Goal: Task Accomplishment & Management: Use online tool/utility

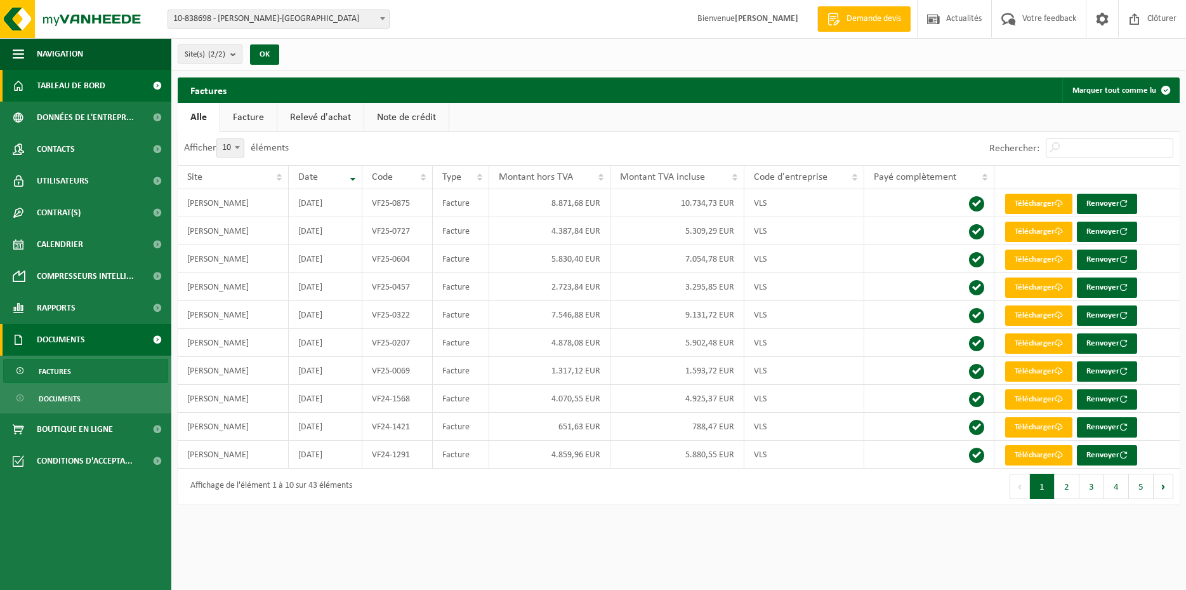
click at [80, 90] on span "Tableau de bord" at bounding box center [71, 86] width 69 height 32
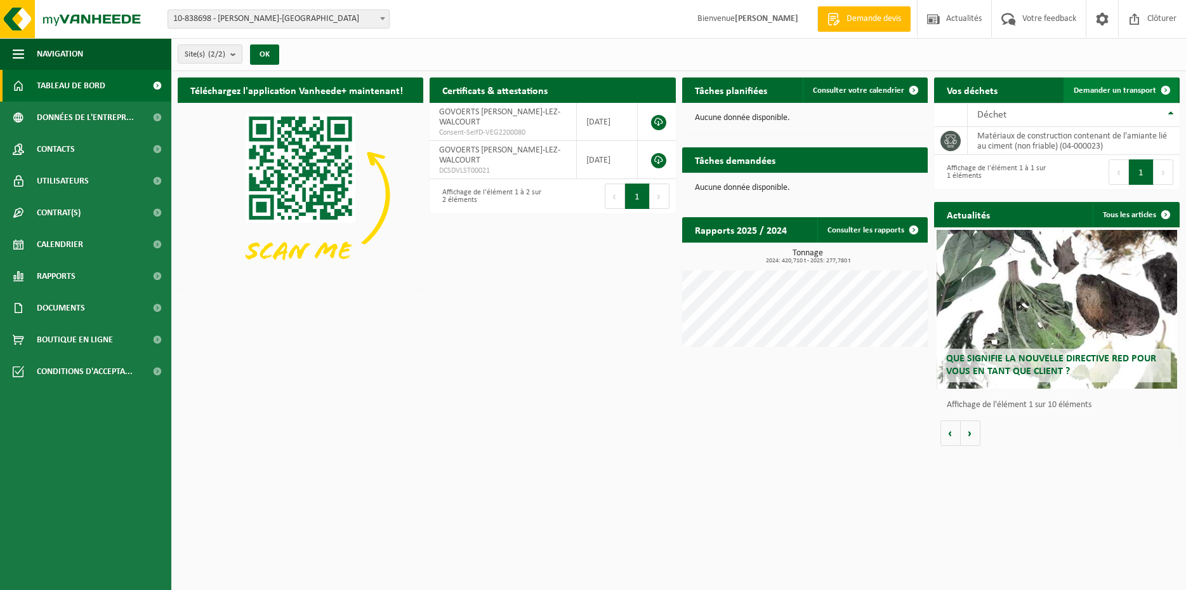
click at [1142, 91] on span "Demander un transport" at bounding box center [1115, 90] width 82 height 8
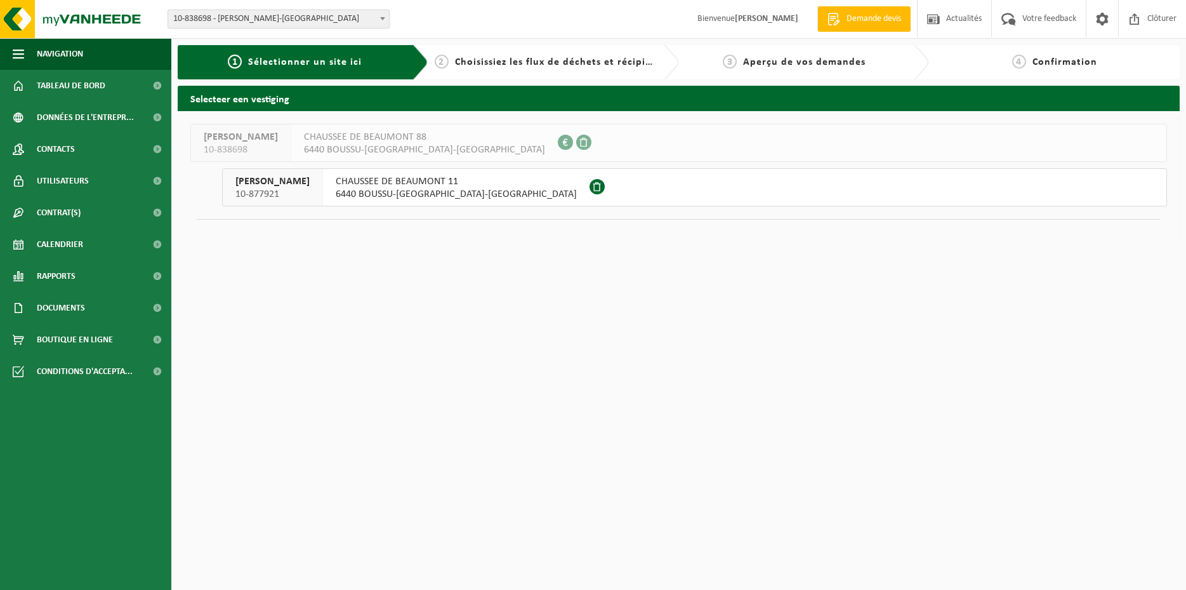
click at [281, 185] on span "GOVOERTS RENAUD" at bounding box center [272, 181] width 74 height 13
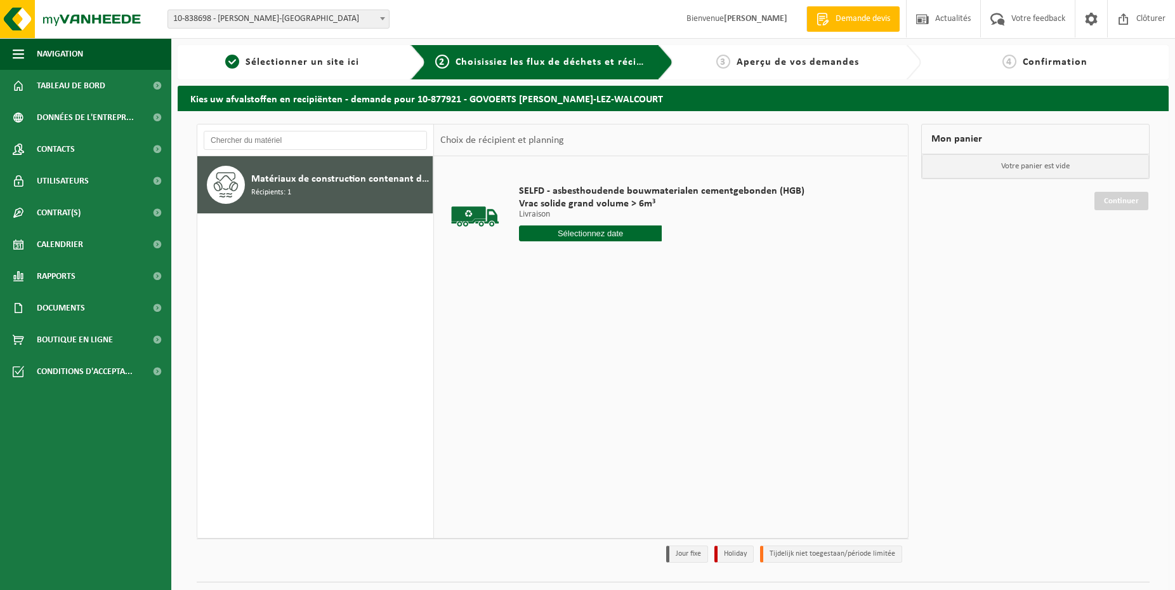
click at [567, 232] on input "text" at bounding box center [590, 233] width 143 height 16
click at [617, 367] on div "22" at bounding box center [620, 366] width 22 height 20
type input "à partir de [DATE]"
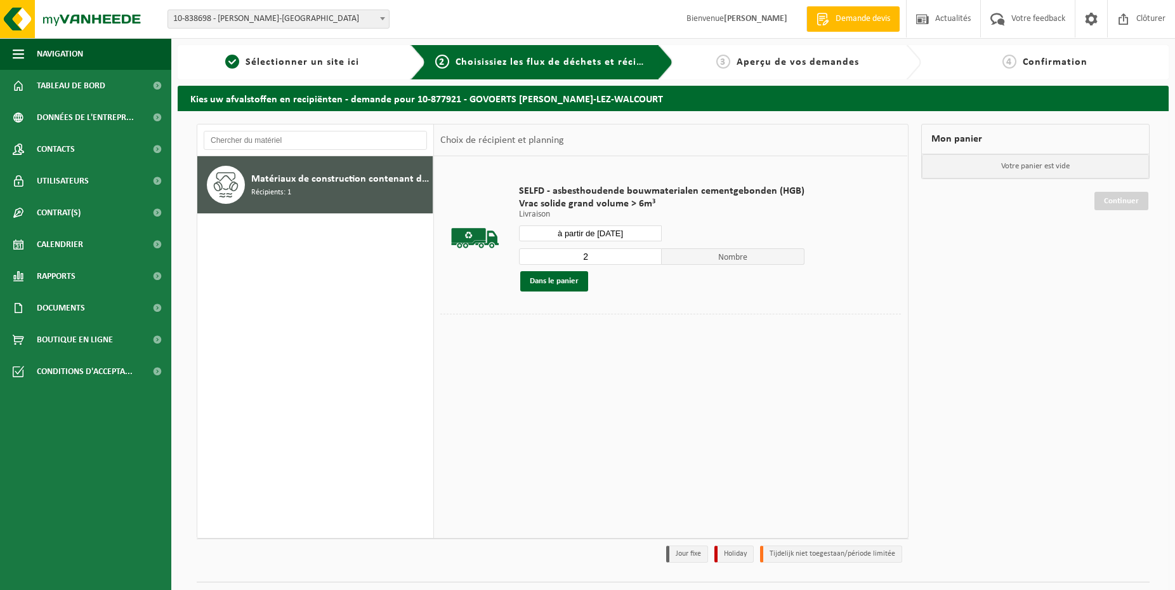
type input "2"
click at [647, 254] on input "2" at bounding box center [590, 256] width 143 height 16
click at [562, 280] on button "Dans le panier" at bounding box center [554, 281] width 68 height 20
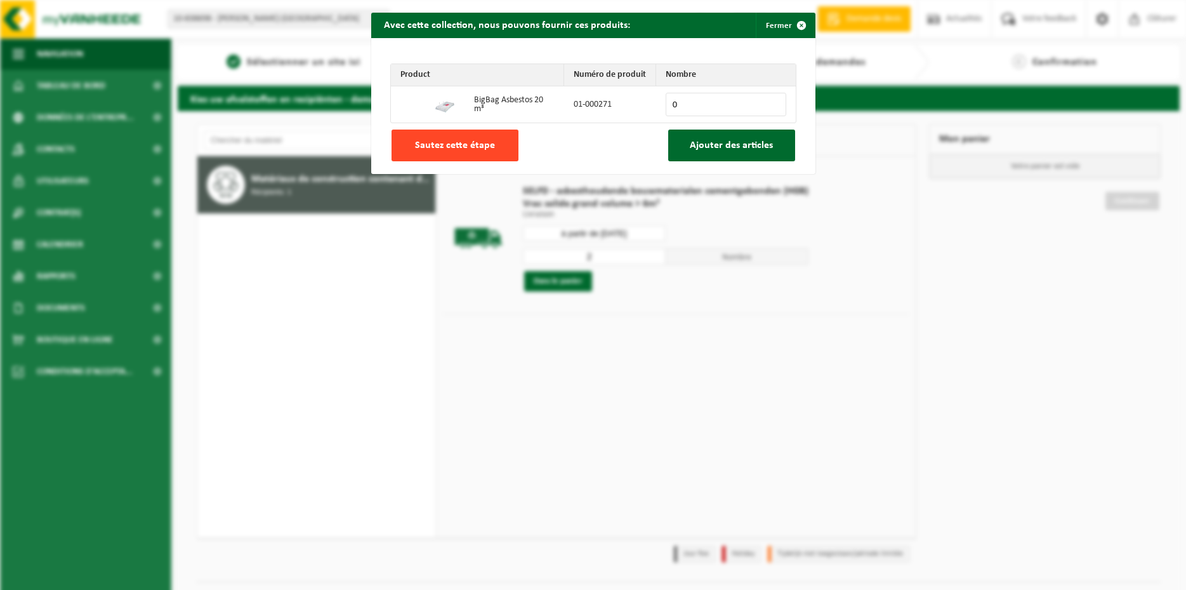
click at [468, 144] on span "Sautez cette étape" at bounding box center [455, 145] width 80 height 10
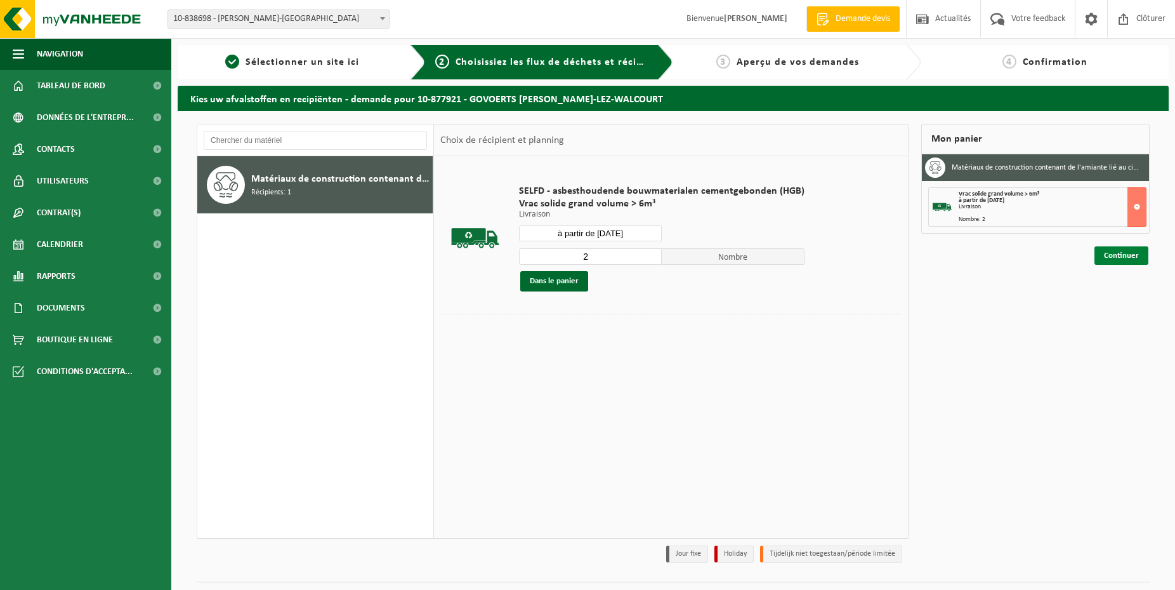
click at [1105, 254] on link "Continuer" at bounding box center [1122, 255] width 54 height 18
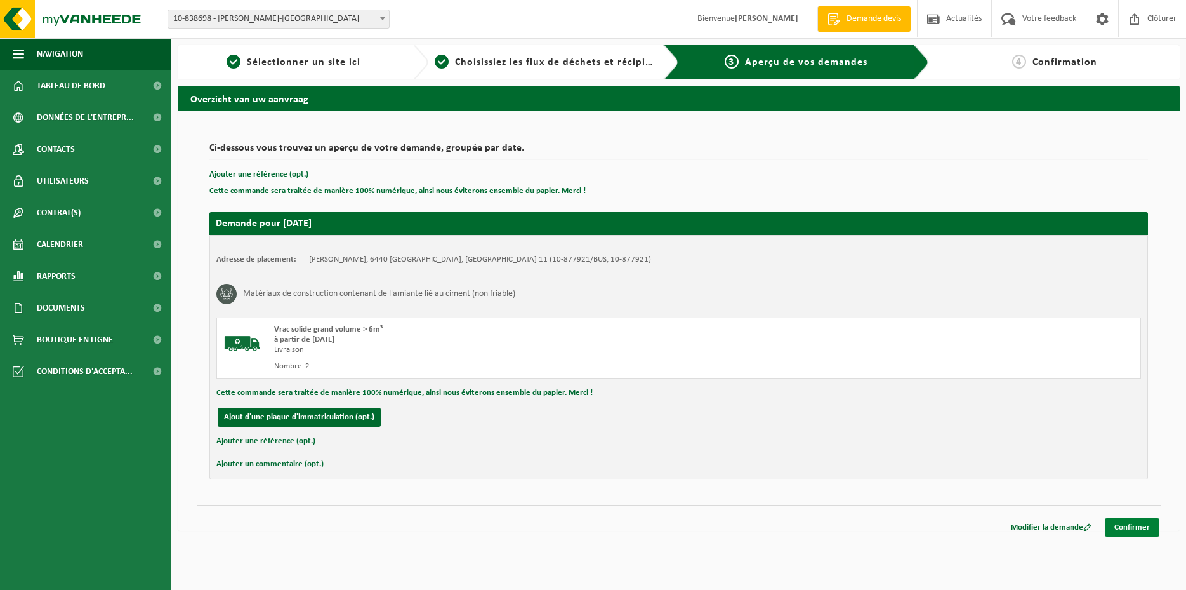
click at [1123, 527] on link "Confirmer" at bounding box center [1132, 527] width 55 height 18
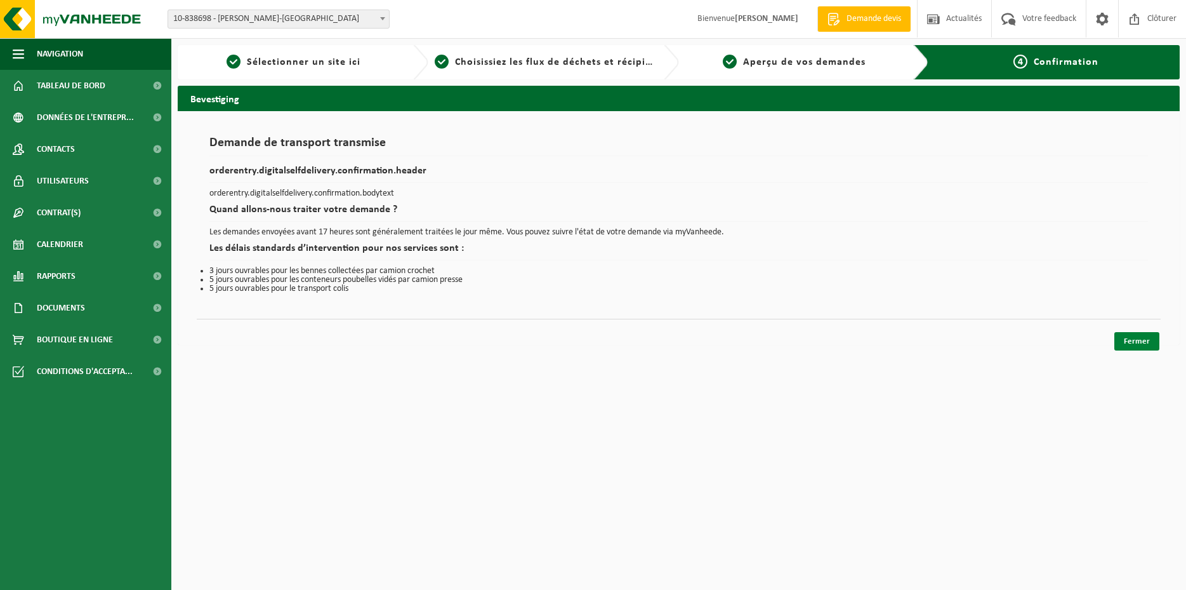
click at [1125, 341] on link "Fermer" at bounding box center [1136, 341] width 45 height 18
